Goal: Information Seeking & Learning: Learn about a topic

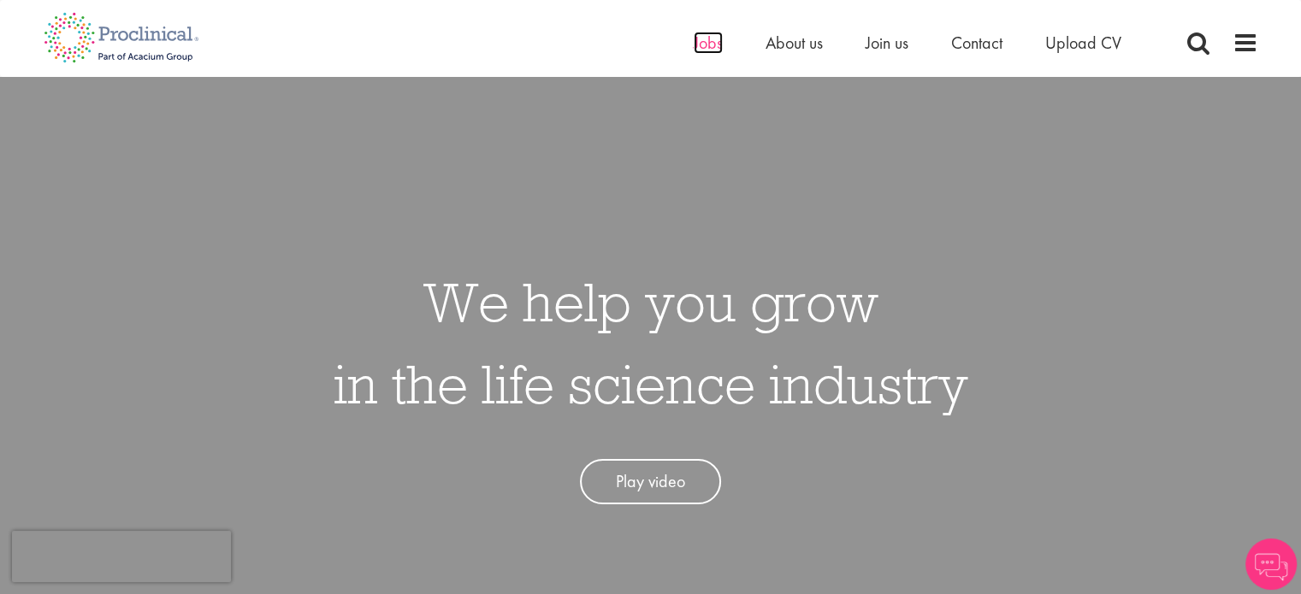
click at [713, 44] on span "Jobs" at bounding box center [707, 43] width 29 height 22
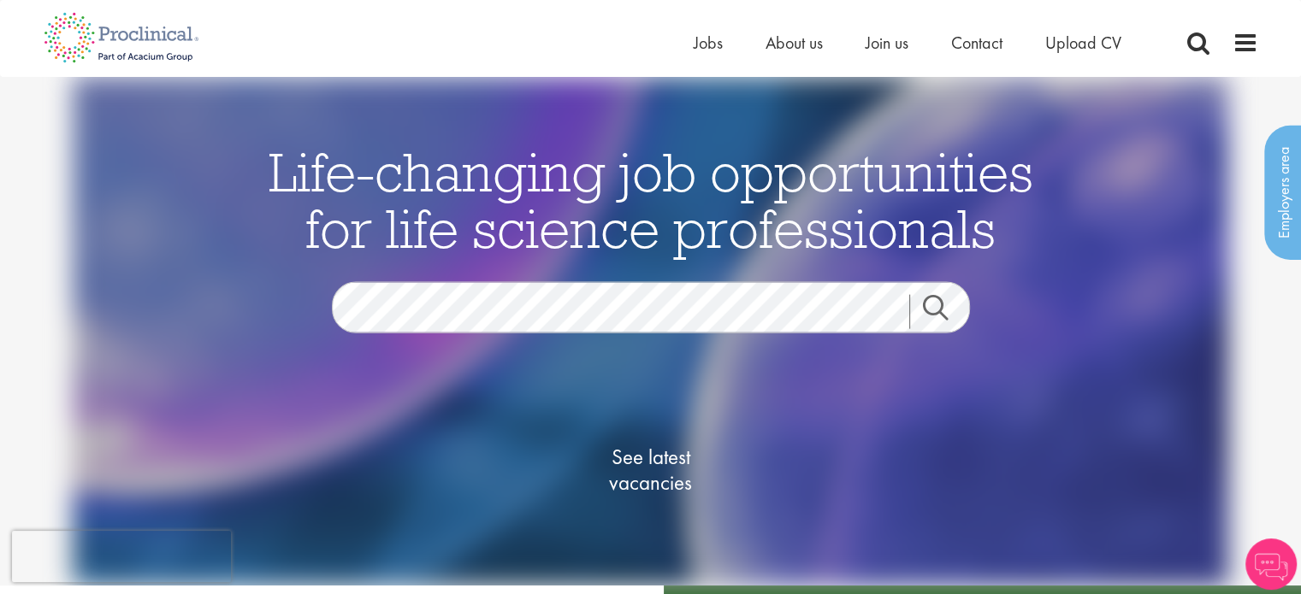
click at [942, 304] on link "Search" at bounding box center [946, 312] width 74 height 34
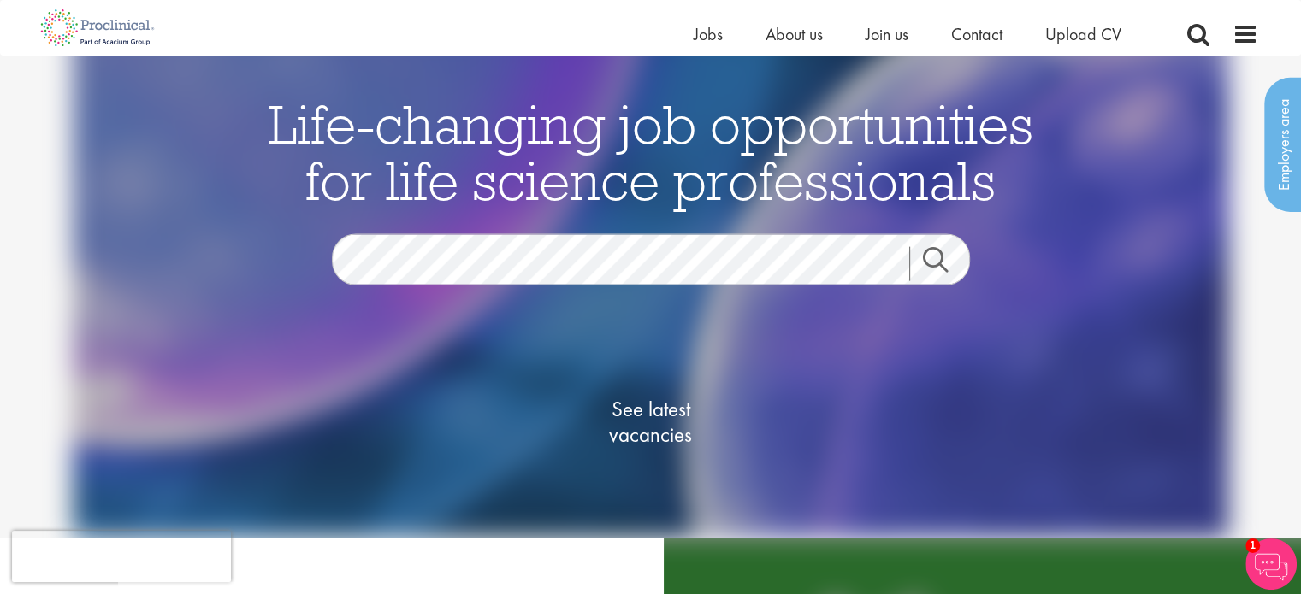
scroll to position [27, 0]
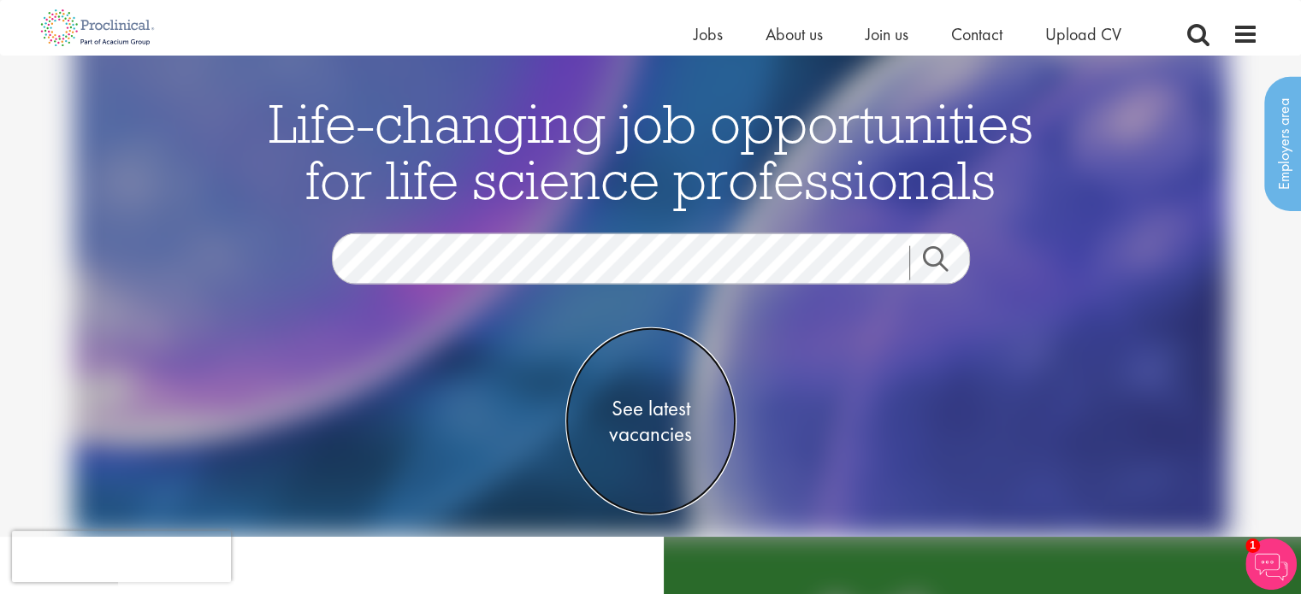
click at [654, 427] on span "See latest vacancies" at bounding box center [650, 421] width 171 height 51
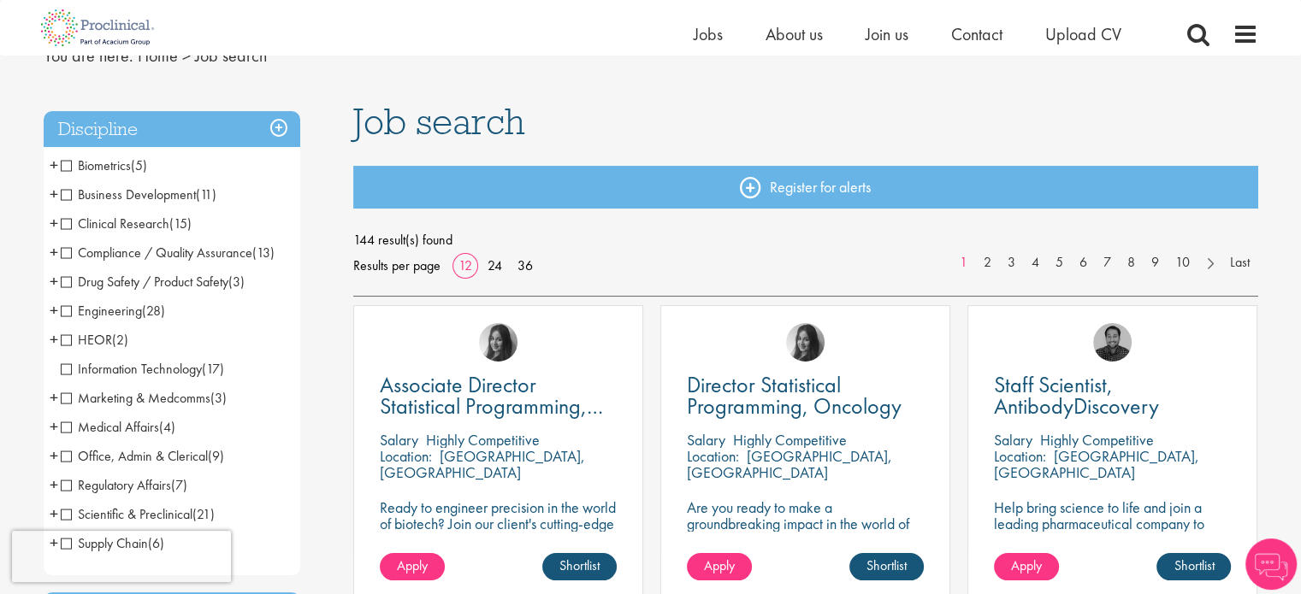
scroll to position [86, 0]
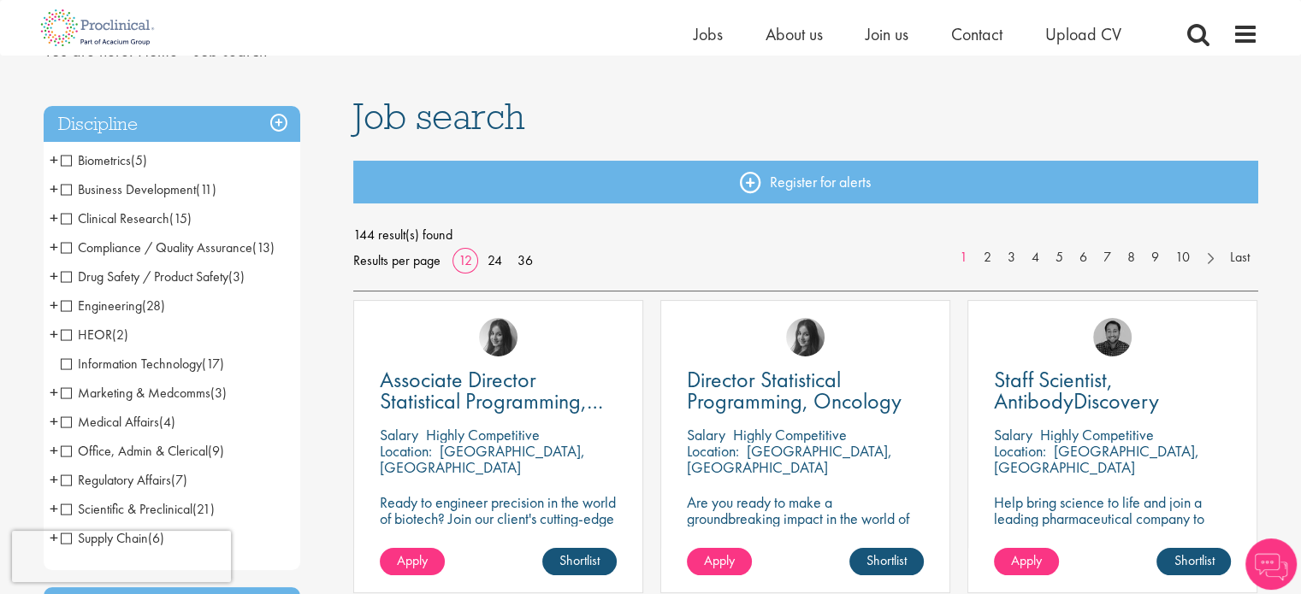
click at [70, 190] on span "Business Development" at bounding box center [128, 189] width 135 height 18
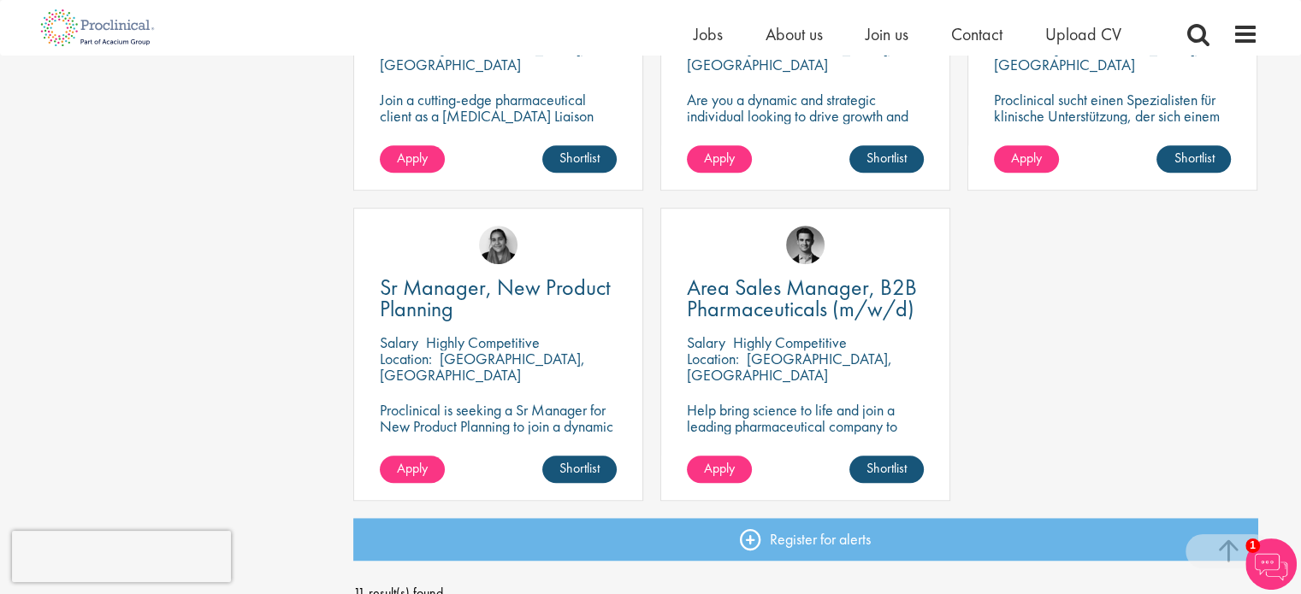
scroll to position [1156, 0]
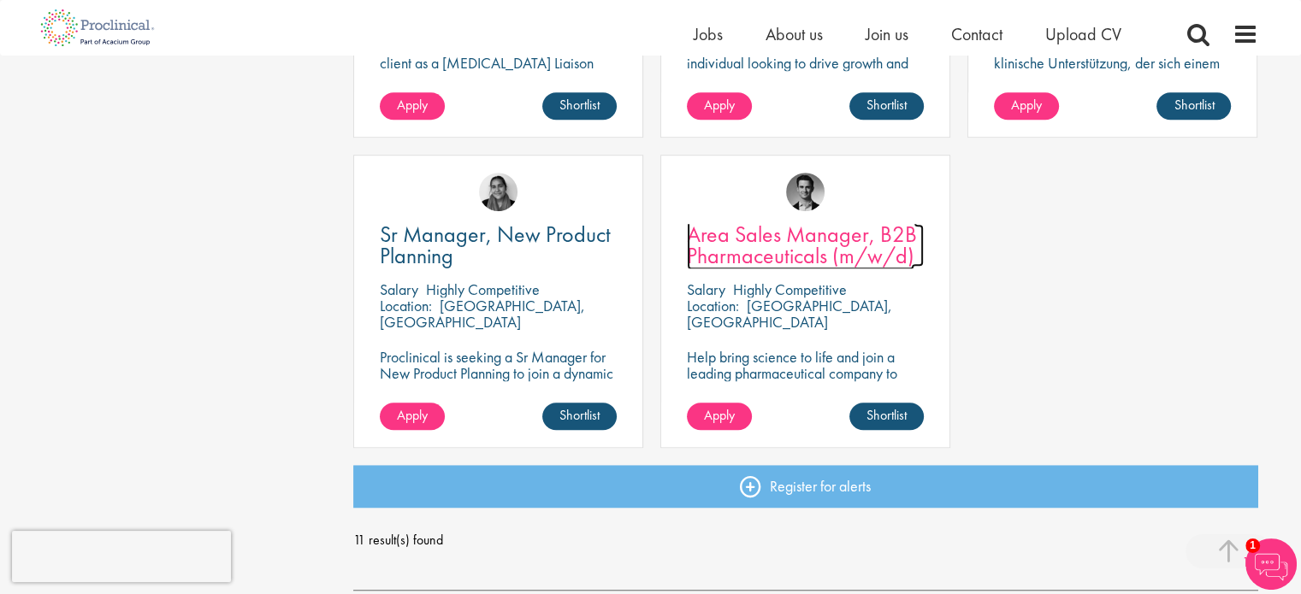
click at [797, 239] on span "Area Sales Manager, B2B Pharmaceuticals (m/w/d)" at bounding box center [802, 245] width 230 height 50
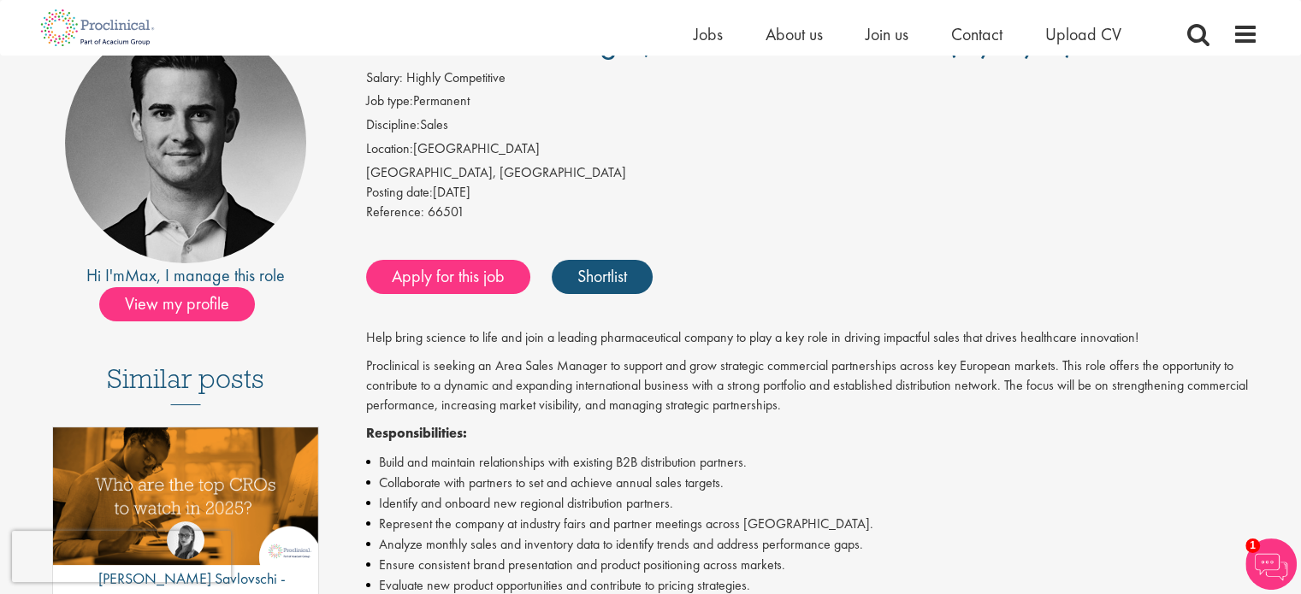
scroll to position [164, 0]
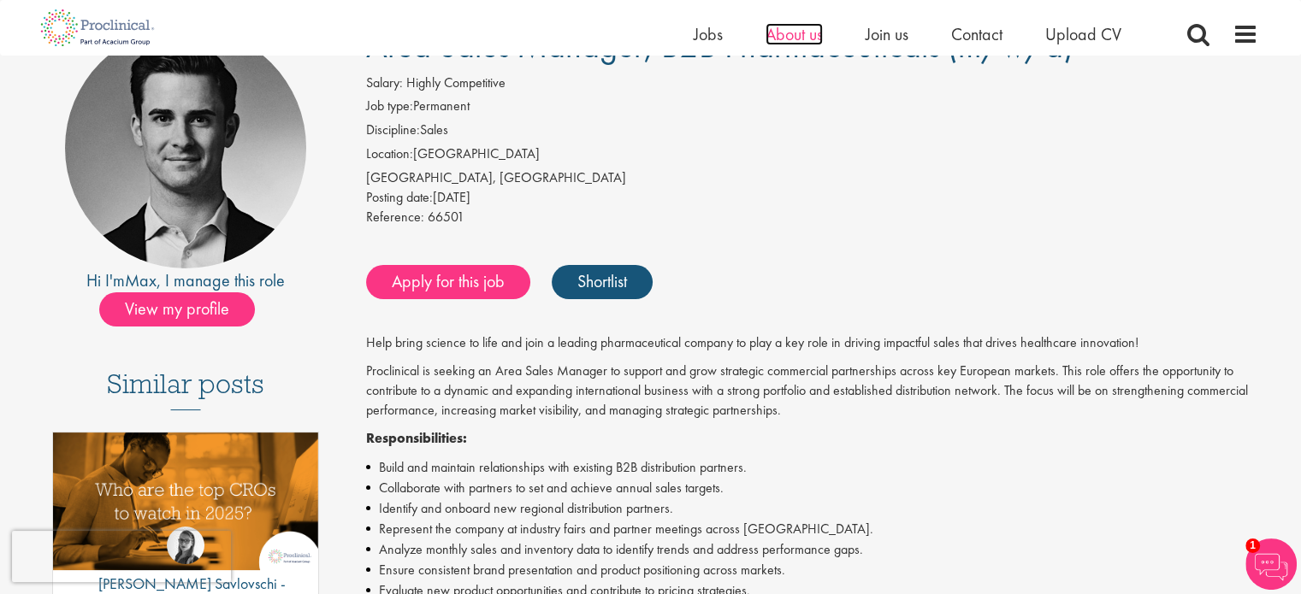
click at [788, 37] on span "About us" at bounding box center [793, 34] width 57 height 22
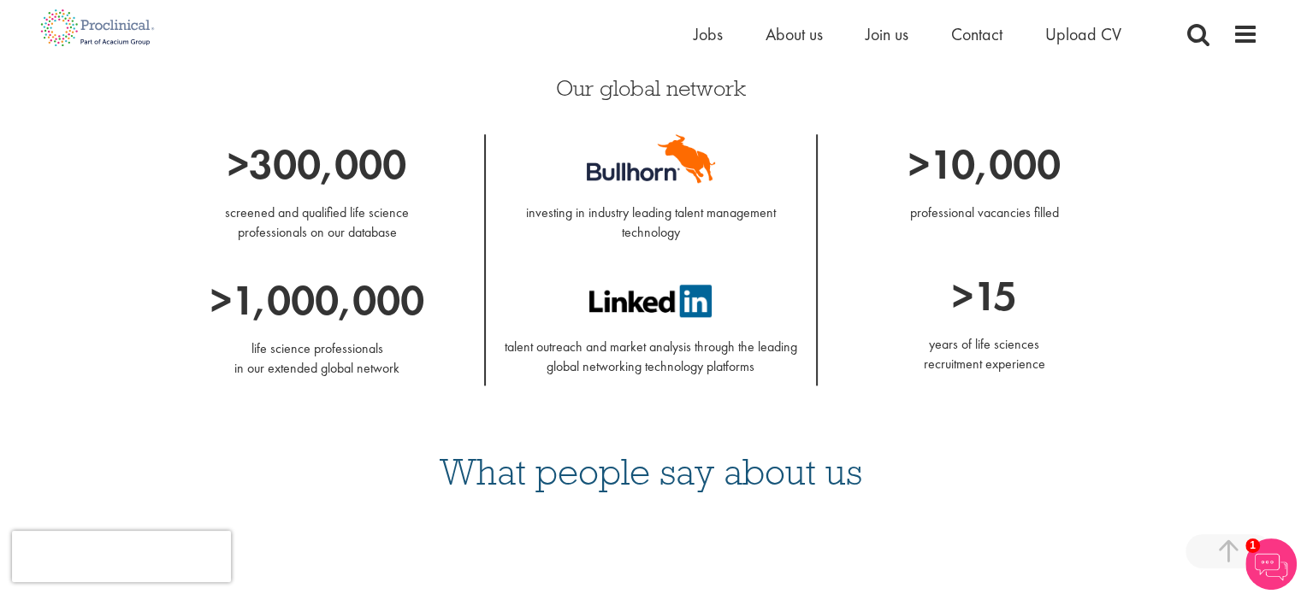
scroll to position [1921, 0]
click at [811, 34] on span "About us" at bounding box center [793, 34] width 57 height 22
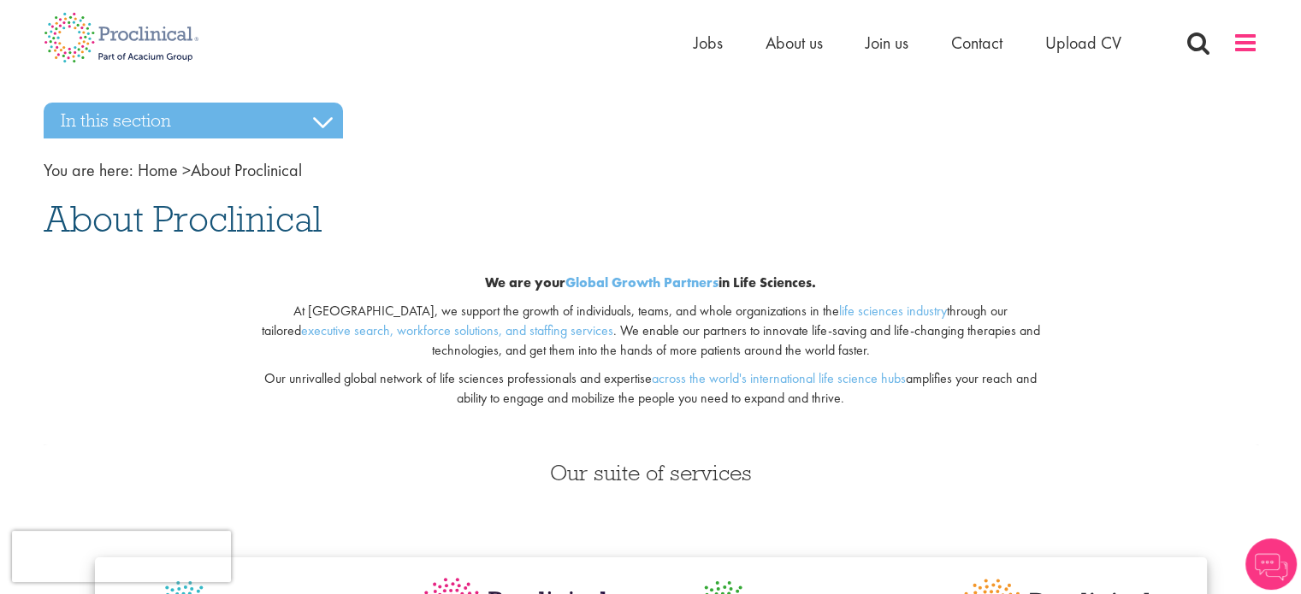
click at [1248, 45] on span at bounding box center [1245, 43] width 26 height 26
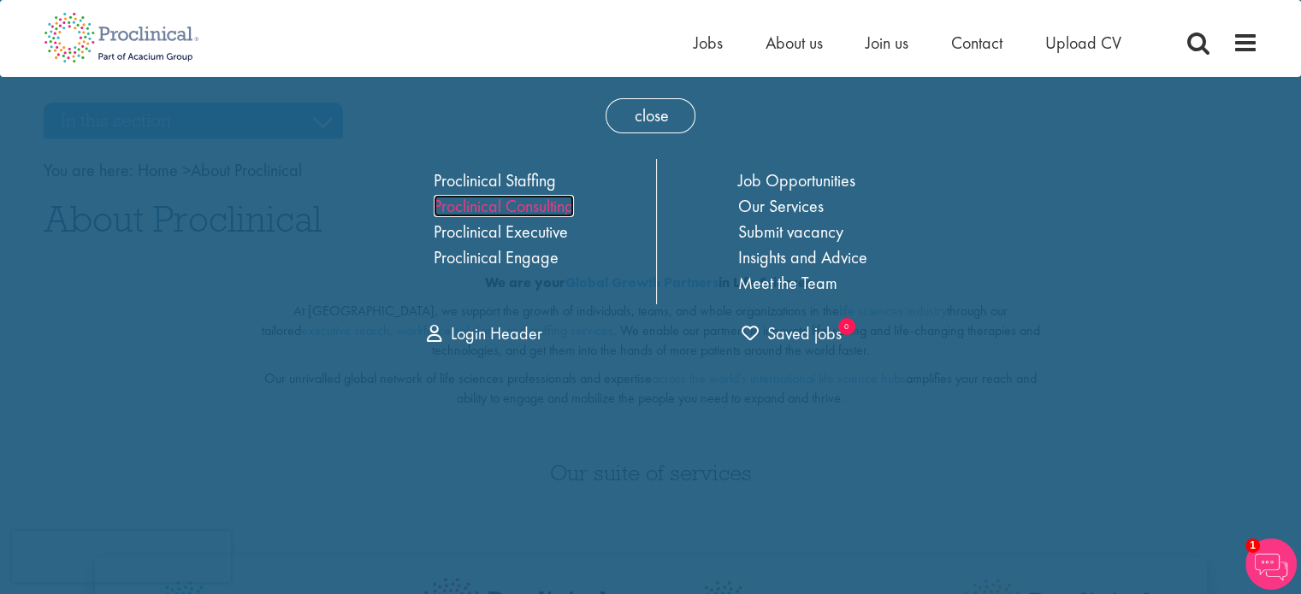
click at [562, 212] on link "Proclinical Consulting" at bounding box center [504, 206] width 140 height 22
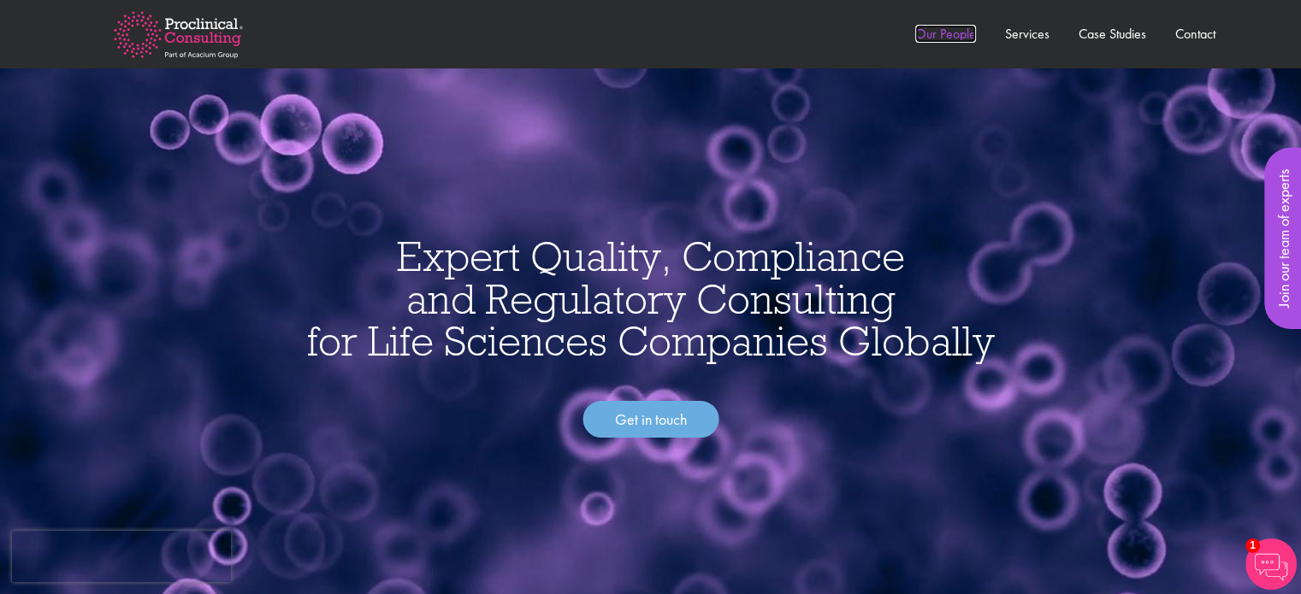
click at [960, 37] on link "Our People" at bounding box center [945, 34] width 61 height 18
click at [939, 38] on link "Our People" at bounding box center [945, 34] width 61 height 18
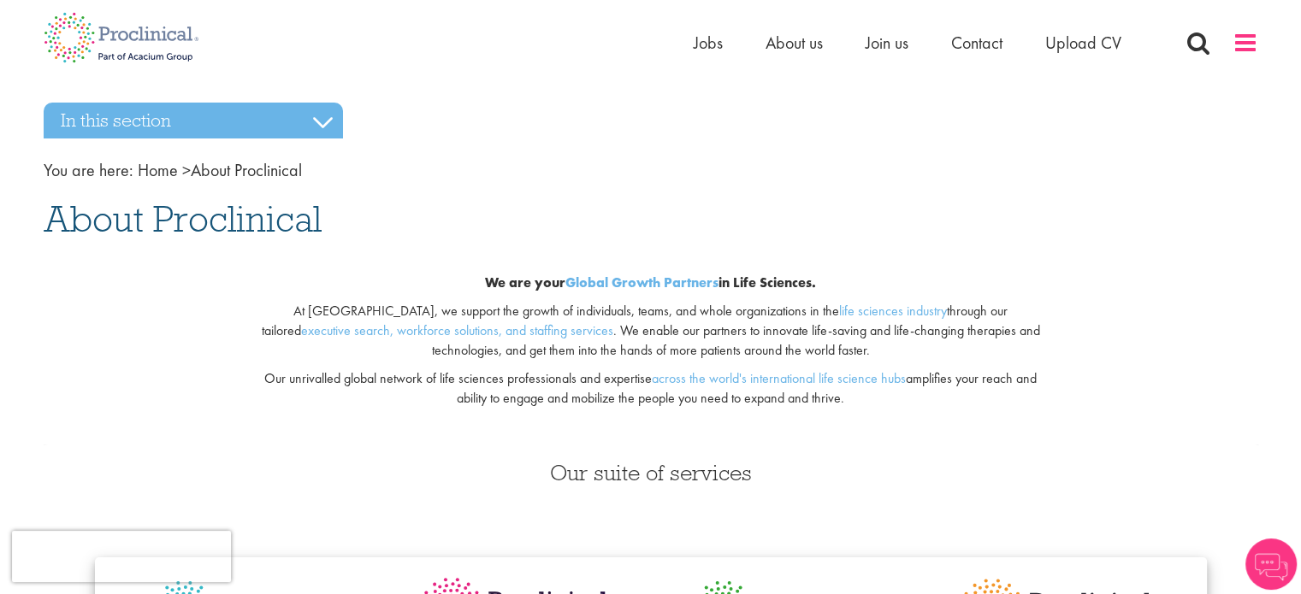
click at [1250, 43] on span at bounding box center [1245, 43] width 26 height 26
click at [1242, 50] on span at bounding box center [1245, 43] width 26 height 26
click at [1237, 50] on span at bounding box center [1245, 43] width 26 height 26
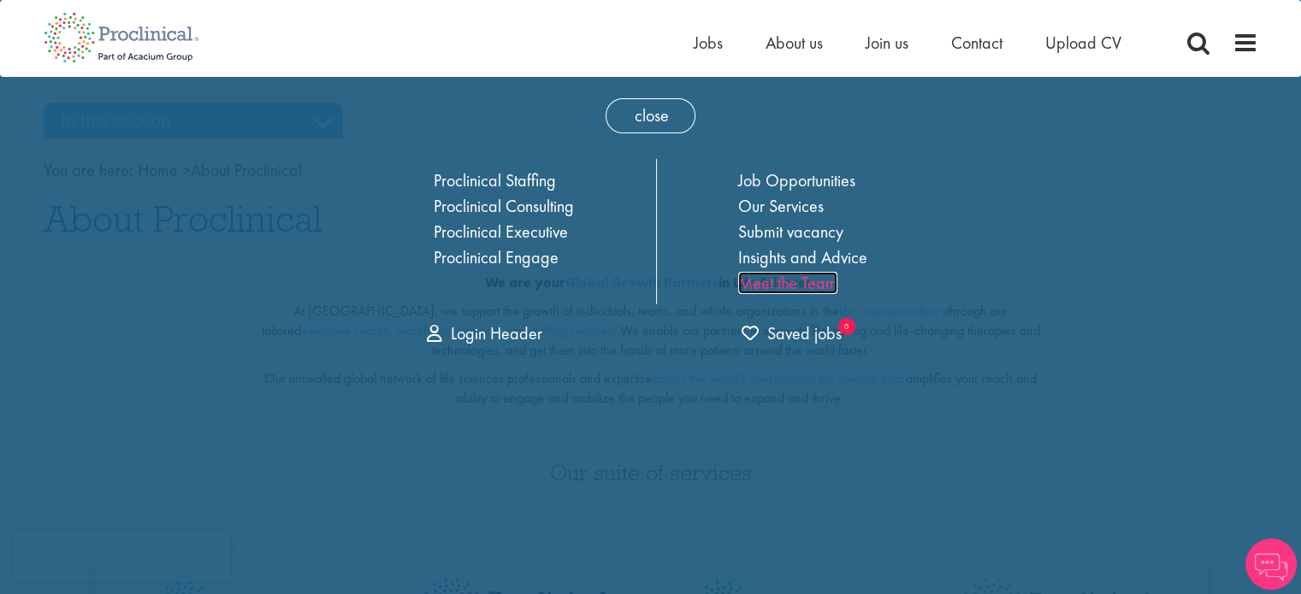
click at [817, 279] on link "Meet the Team" at bounding box center [787, 283] width 99 height 22
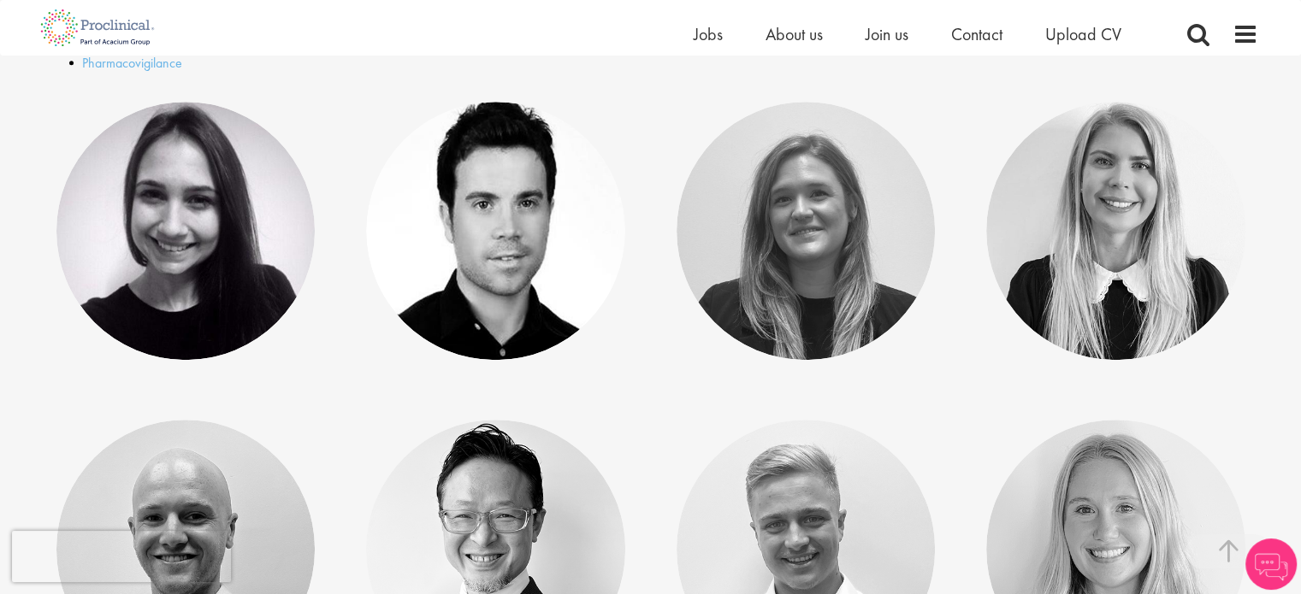
scroll to position [871, 0]
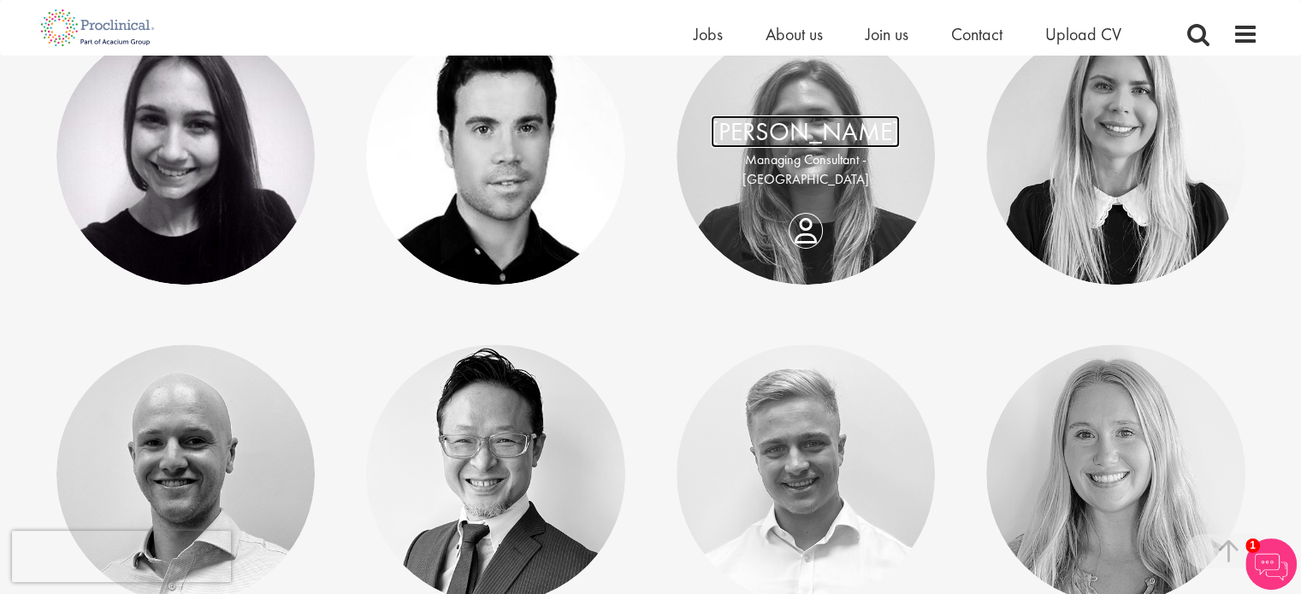
click at [823, 148] on link "[PERSON_NAME]" at bounding box center [805, 131] width 189 height 32
